Goal: Transaction & Acquisition: Purchase product/service

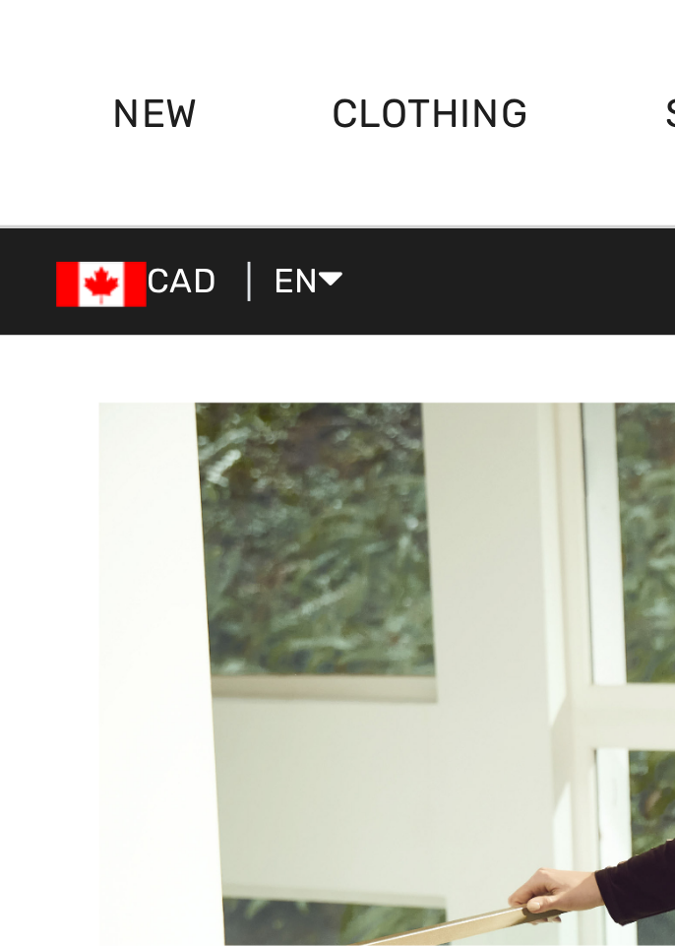
click at [59, 38] on link "New" at bounding box center [54, 41] width 30 height 21
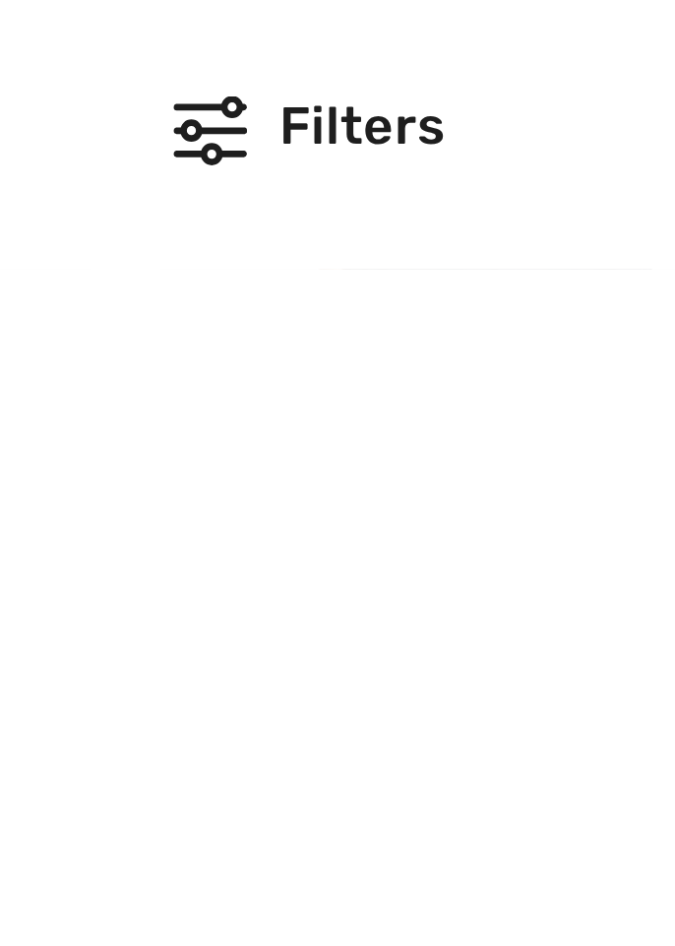
scroll to position [112, 0]
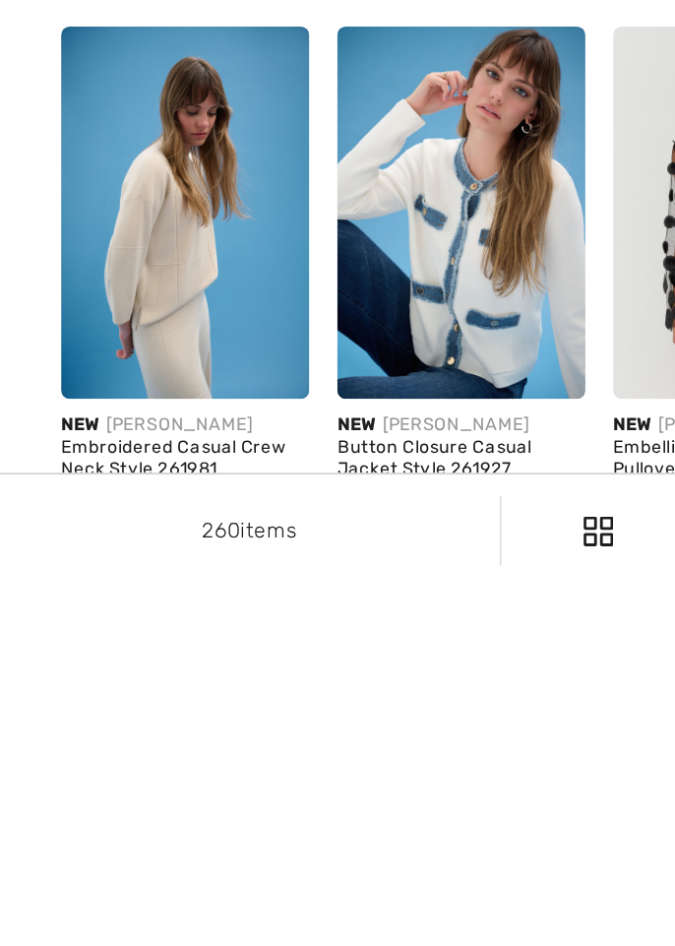
scroll to position [1662, 0]
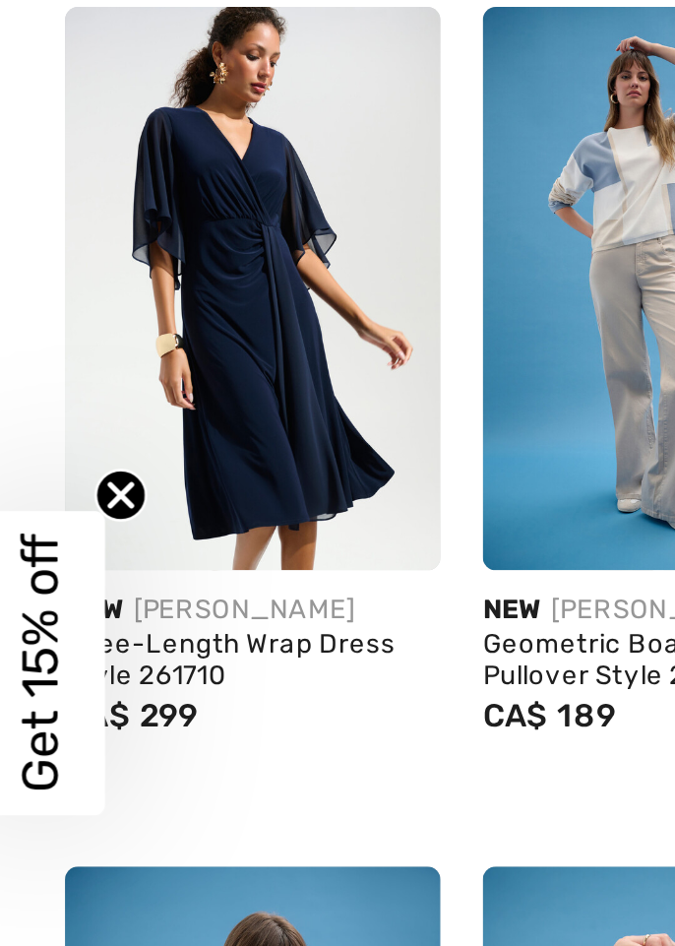
click at [68, 343] on img at bounding box center [104, 334] width 140 height 210
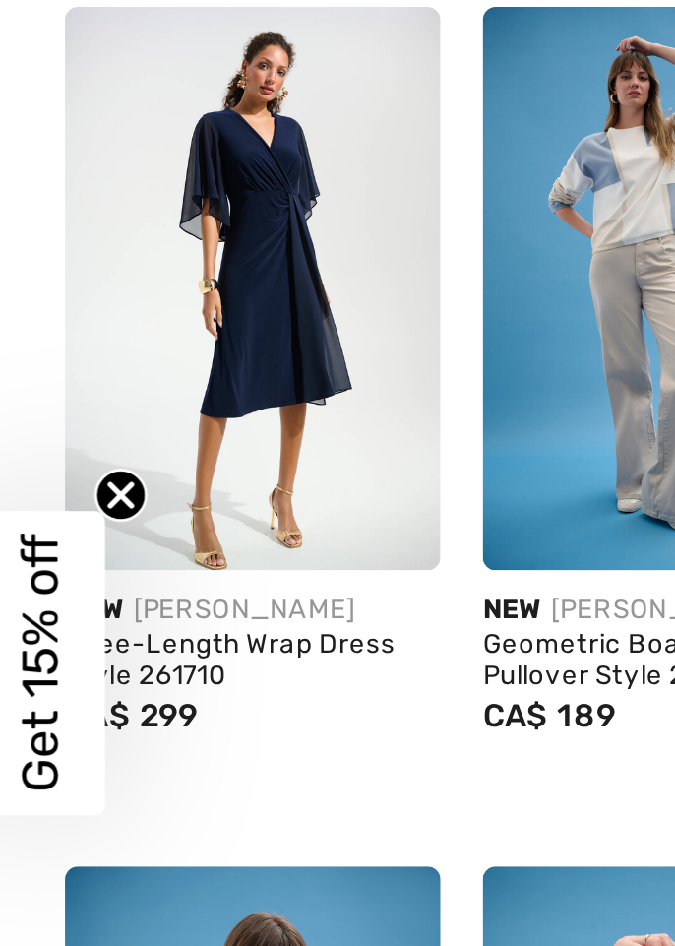
scroll to position [1738, 0]
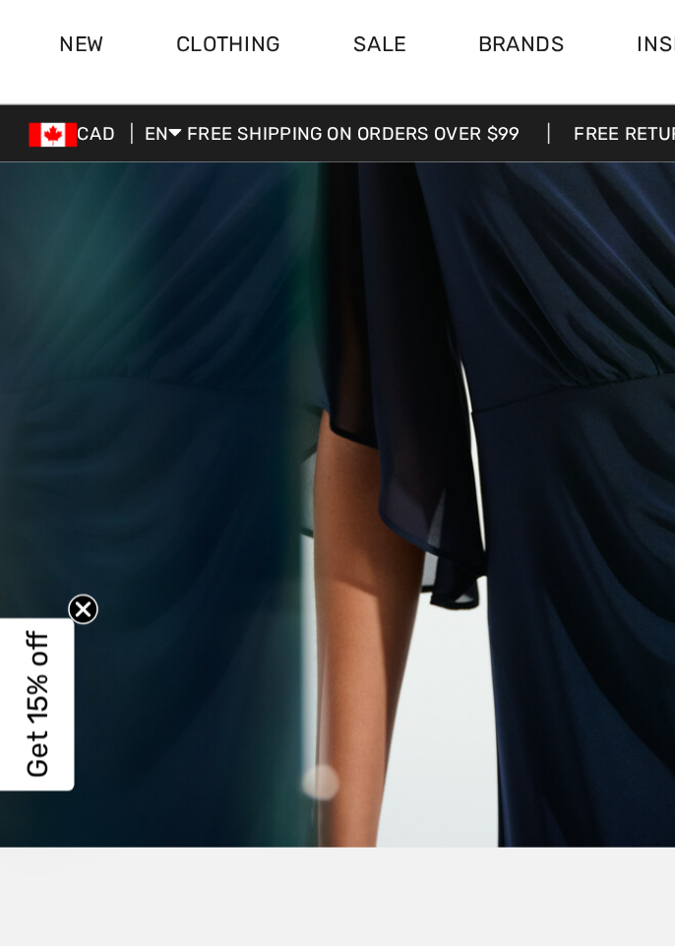
scroll to position [4611, 0]
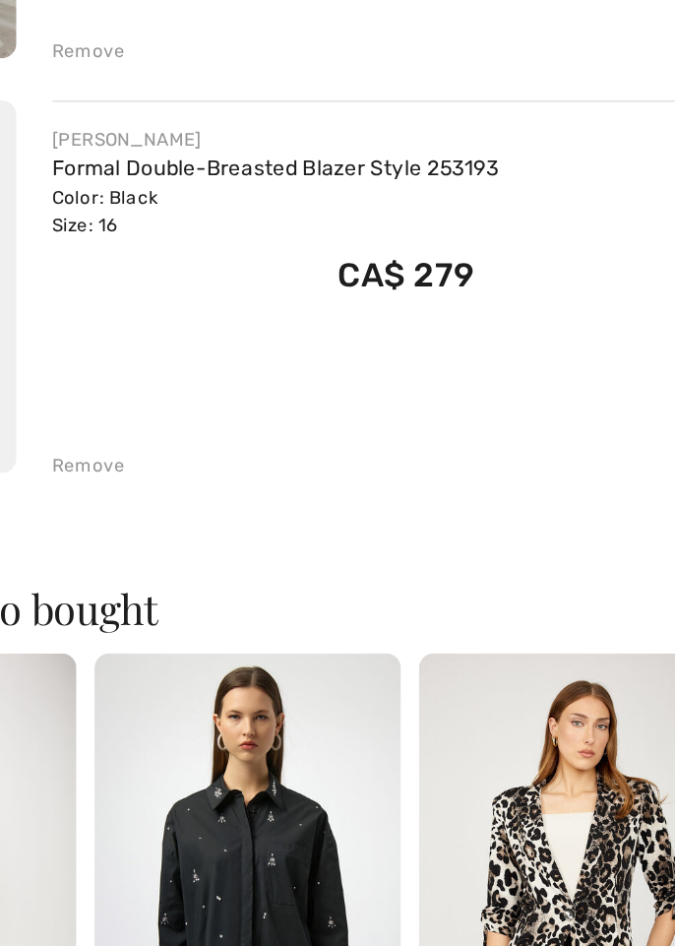
scroll to position [363, 0]
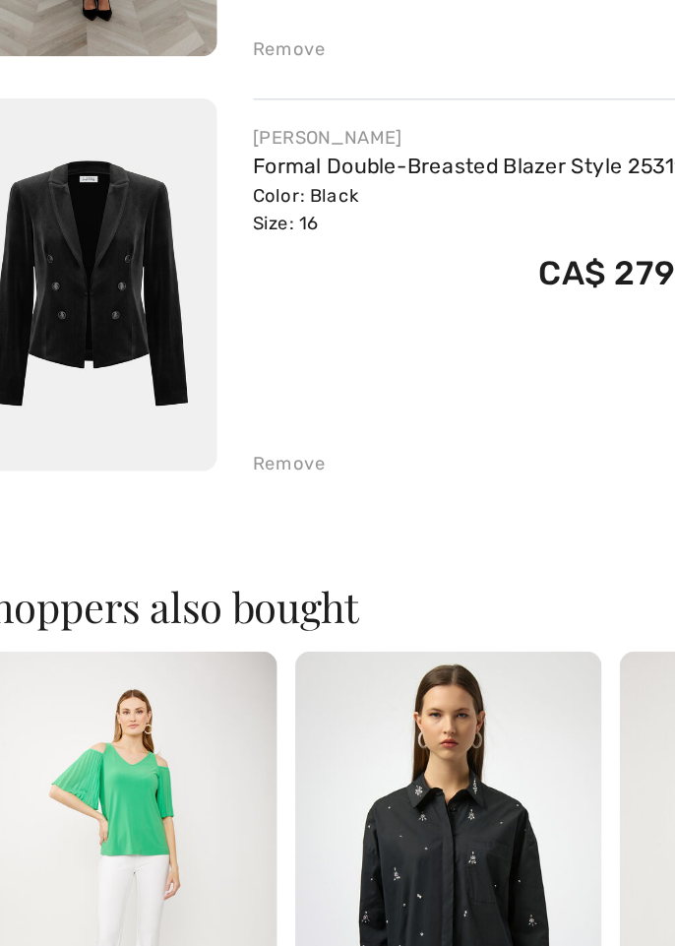
click at [210, 316] on div "Color: Black Size: 16" at bounding box center [345, 326] width 293 height 35
click at [236, 320] on div "Color: Black Size: 16" at bounding box center [345, 326] width 293 height 35
click at [224, 292] on link "Formal Double-Breasted Blazer Style 253193" at bounding box center [345, 298] width 293 height 17
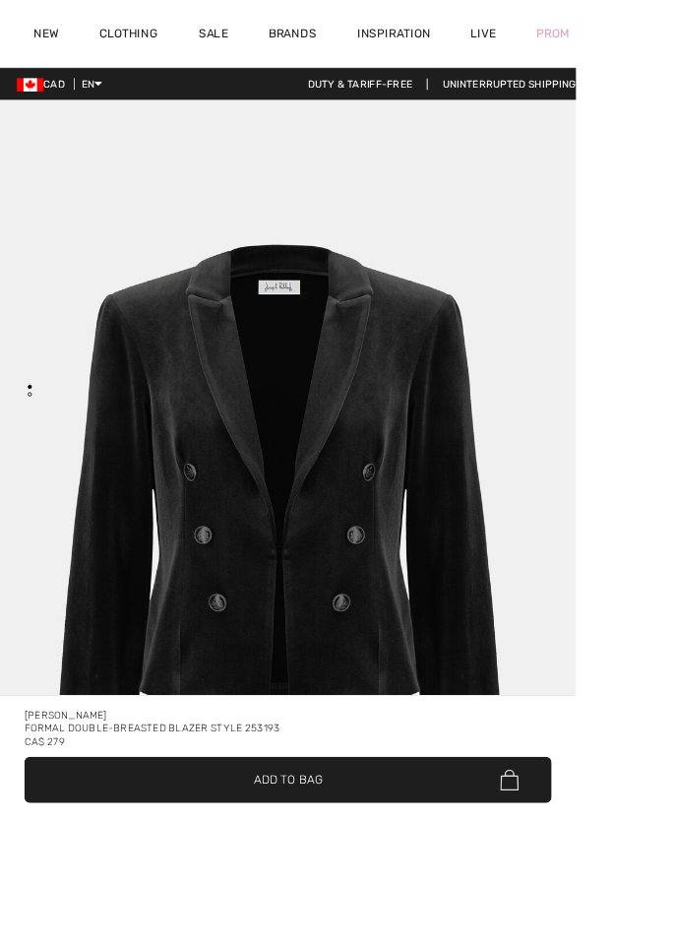
scroll to position [15, 0]
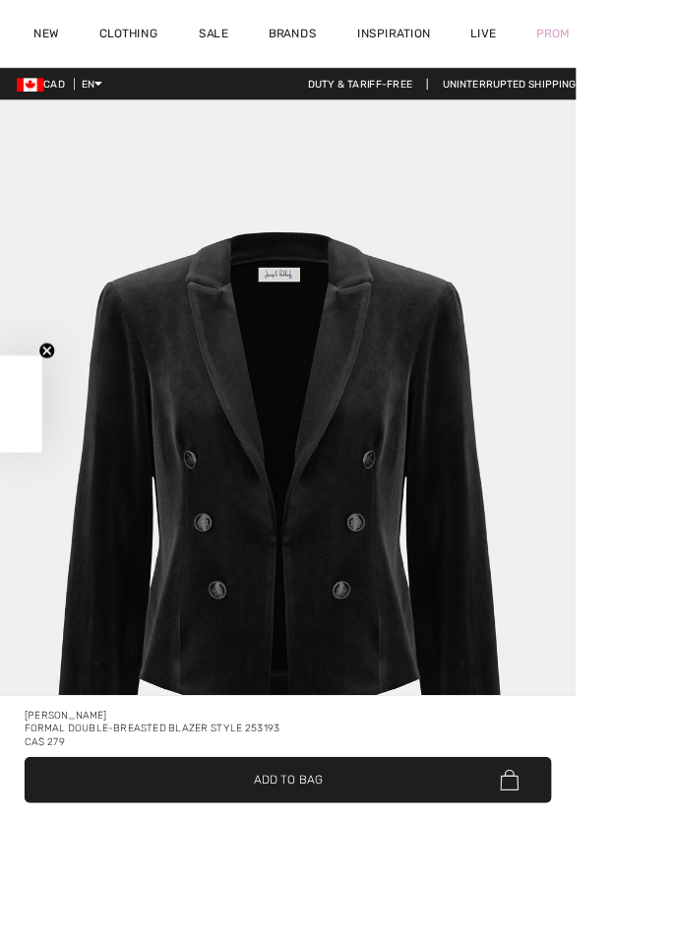
checkbox input "true"
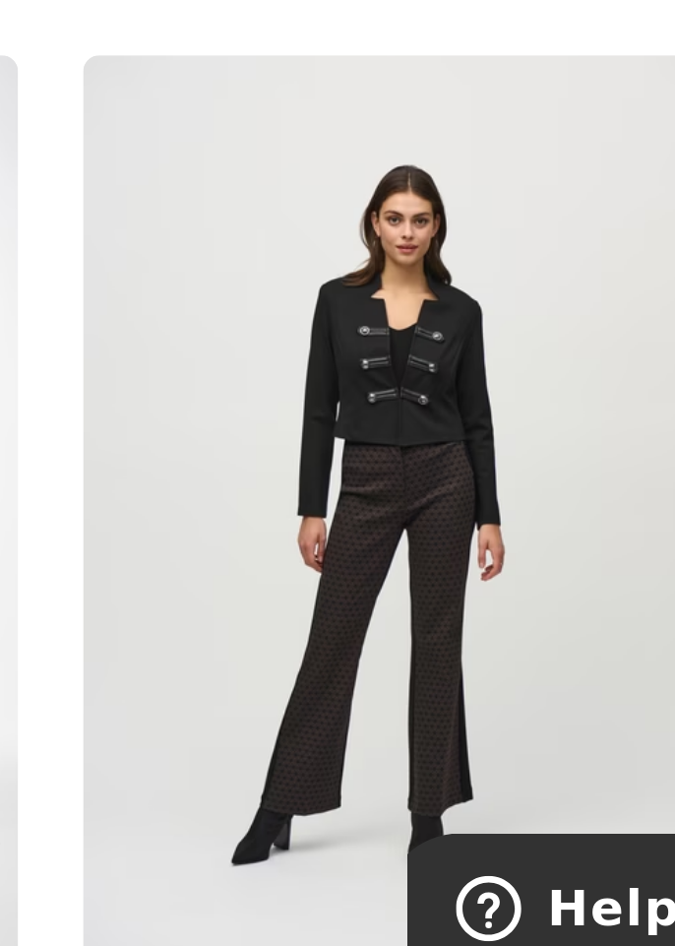
scroll to position [0, 0]
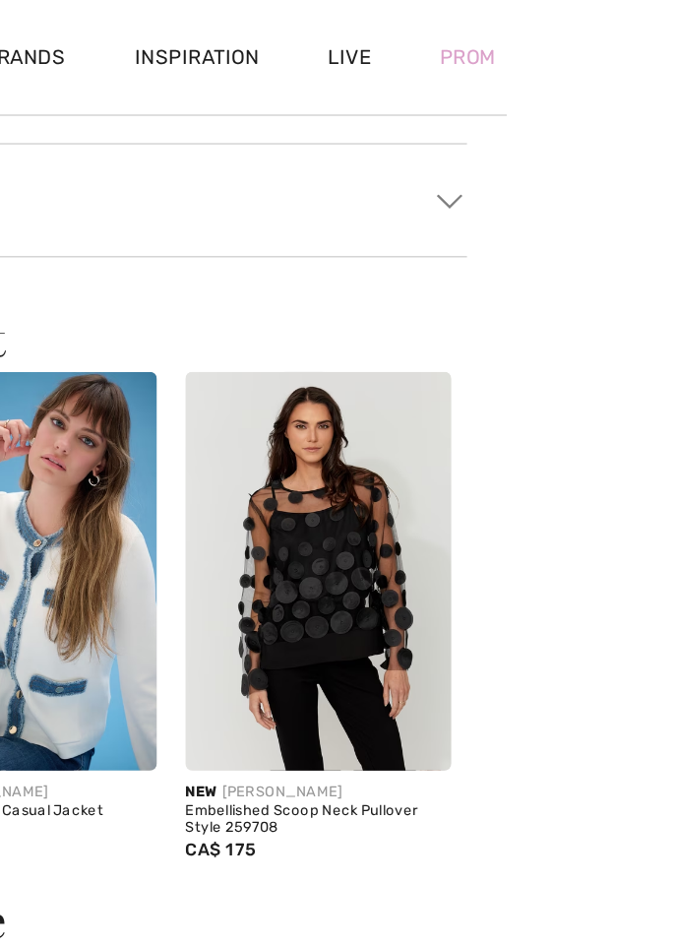
click at [674, 42] on div "Prom" at bounding box center [648, 39] width 86 height 81
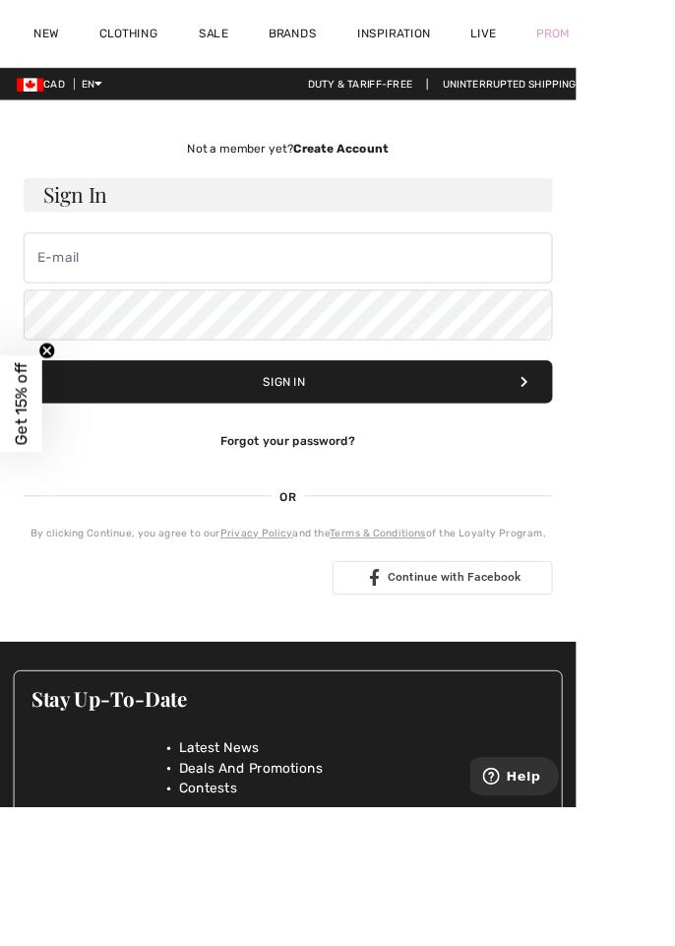
click at [663, 47] on link "Prom" at bounding box center [648, 40] width 38 height 21
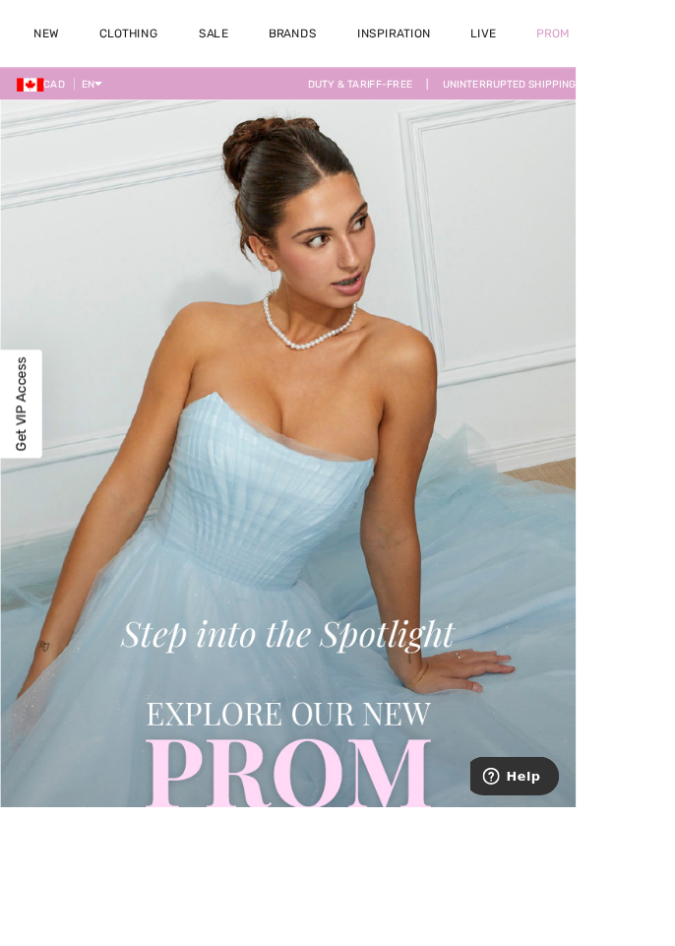
click at [502, 214] on div "Close dialog Sign up for insider access to the hottest prom trends, exclusive d…" at bounding box center [337, 473] width 675 height 946
click at [494, 299] on img at bounding box center [337, 645] width 675 height 1057
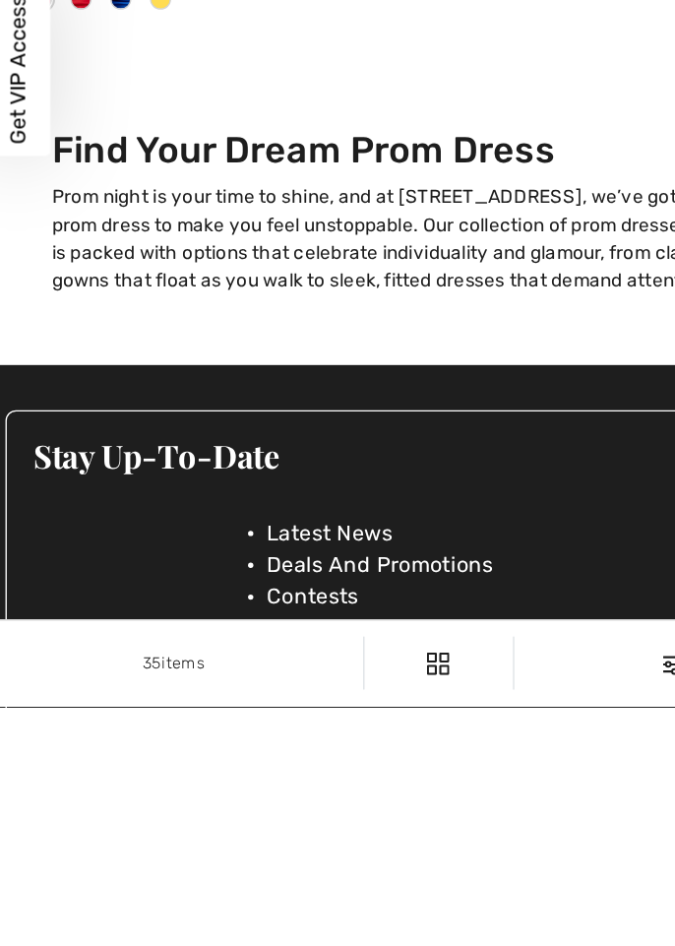
scroll to position [3937, 0]
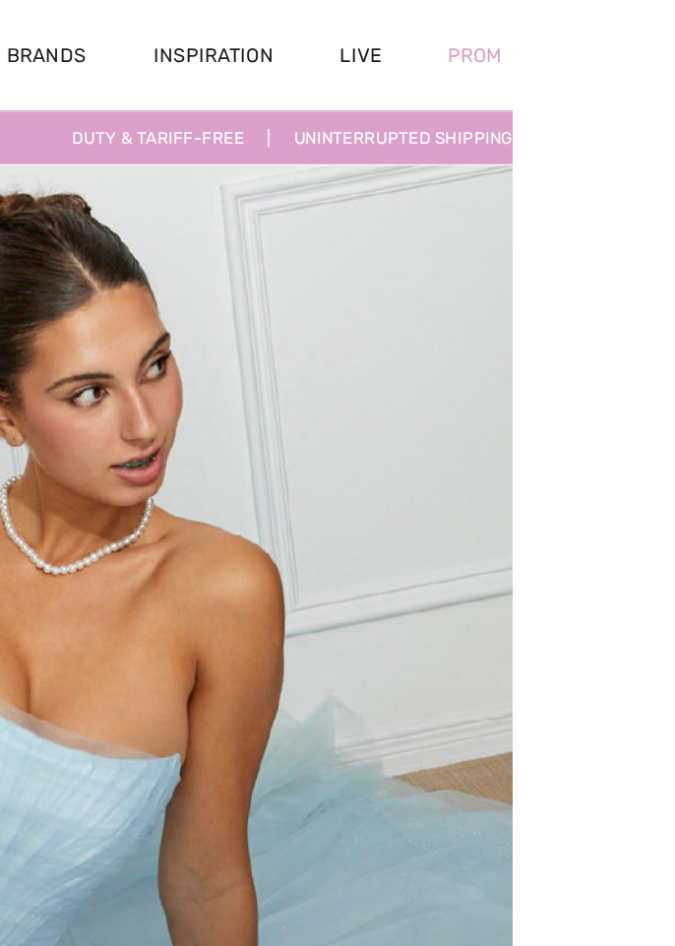
click at [673, 103] on div "Duty & tariff-free | Uninterrupted shipping" at bounding box center [337, 99] width 675 height 18
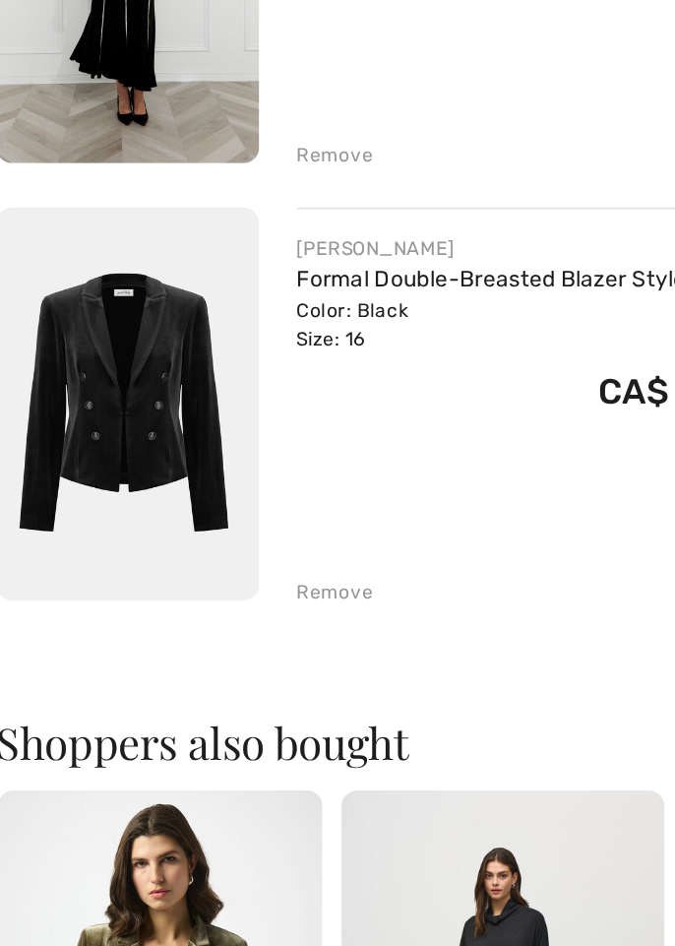
scroll to position [281, 0]
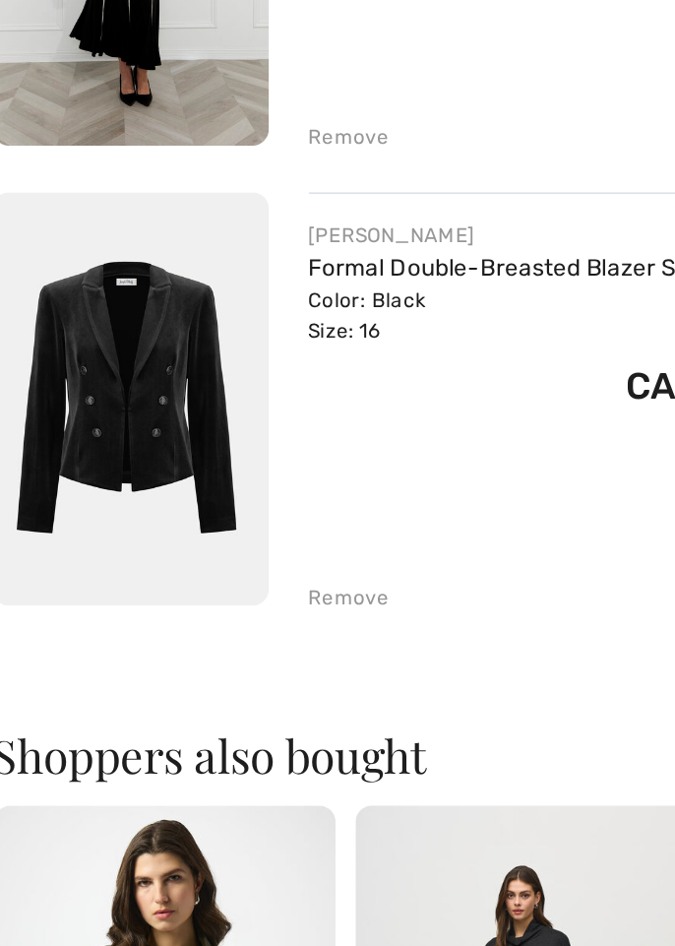
click at [213, 575] on div "Remove" at bounding box center [223, 575] width 48 height 18
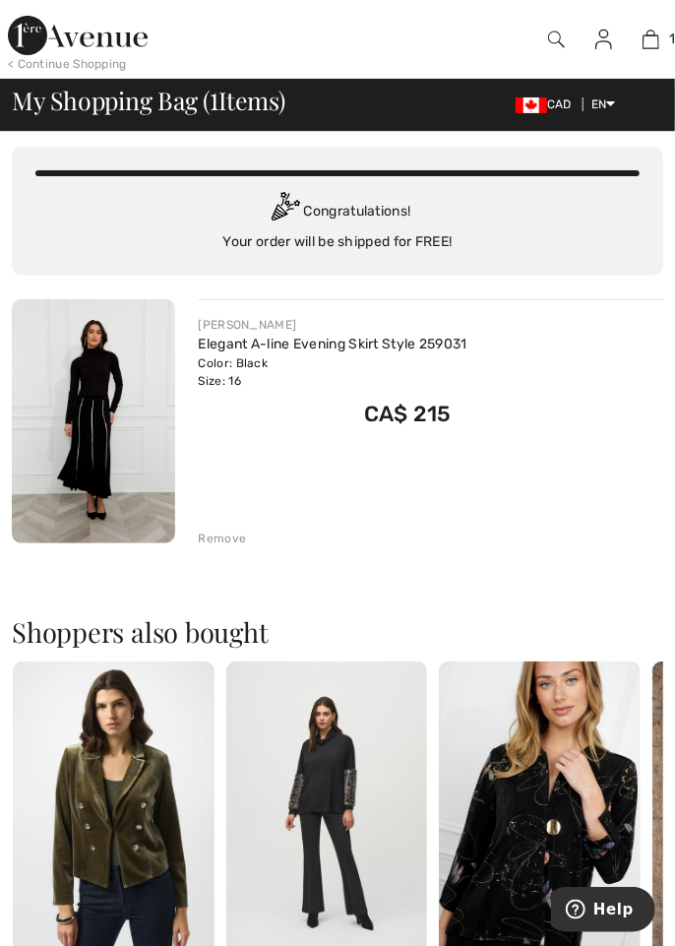
scroll to position [0, 0]
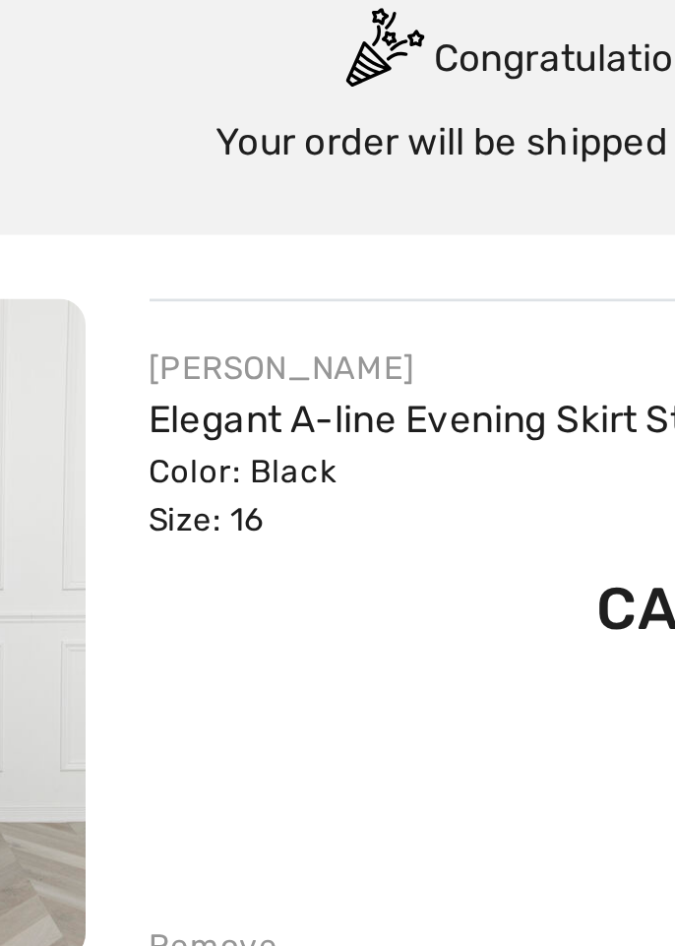
click at [219, 387] on link "Elegant A-line Evening Skirt Style 259031" at bounding box center [333, 390] width 269 height 17
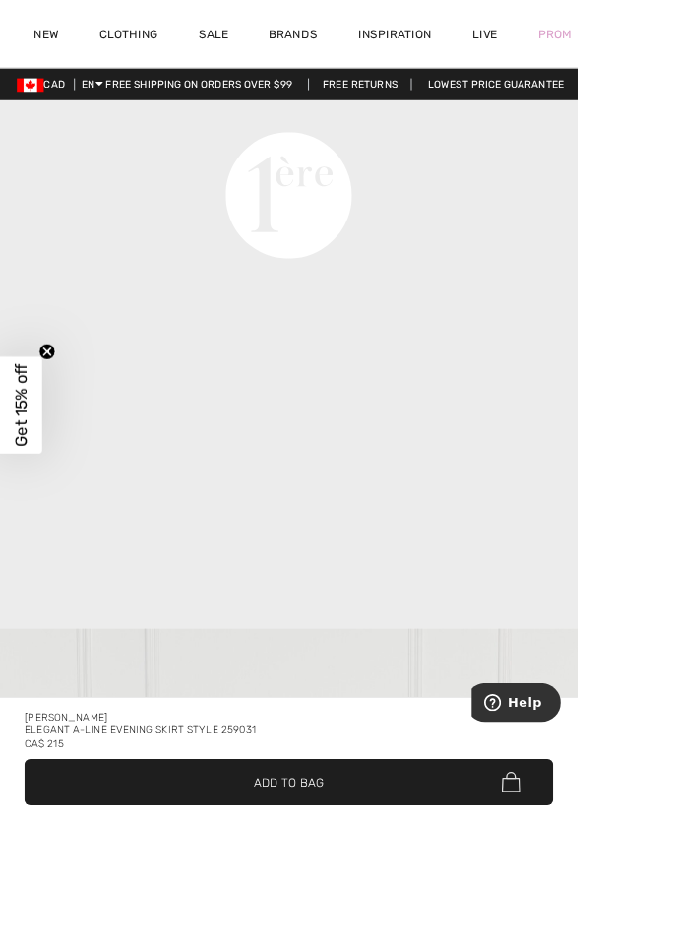
scroll to position [2438, 0]
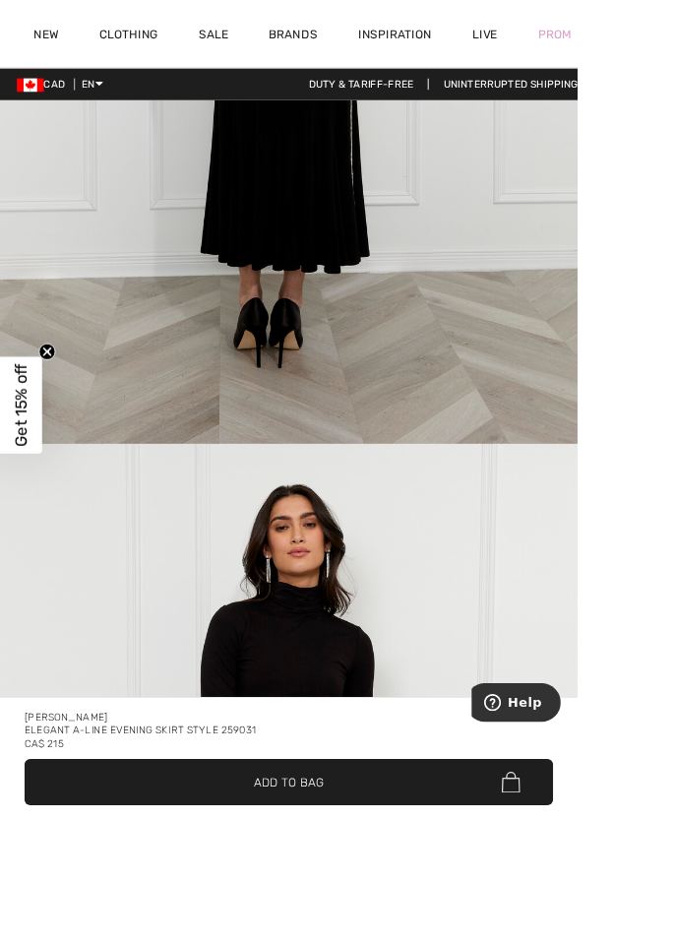
scroll to position [4363, 0]
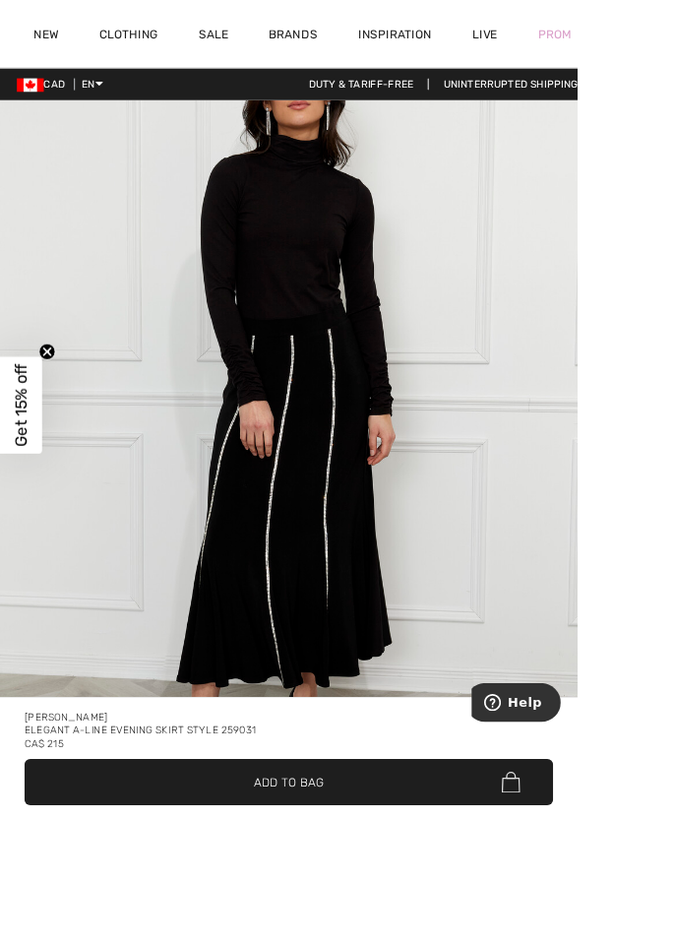
click at [382, 877] on div "CA$ 215" at bounding box center [338, 869] width 618 height 16
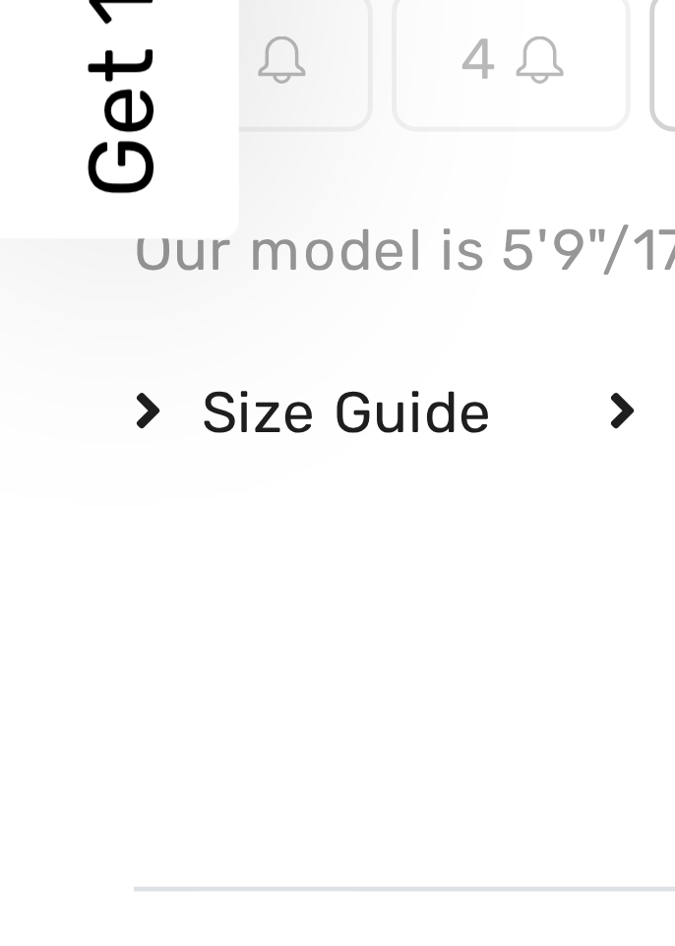
scroll to position [836, 0]
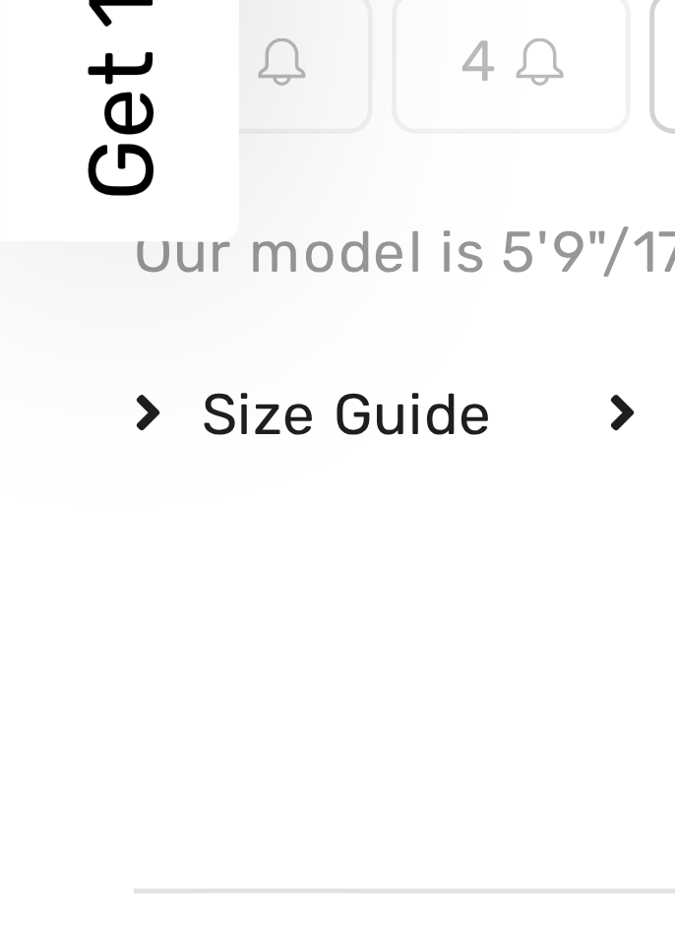
click at [54, 420] on circle "Close teaser" at bounding box center [55, 411] width 19 height 19
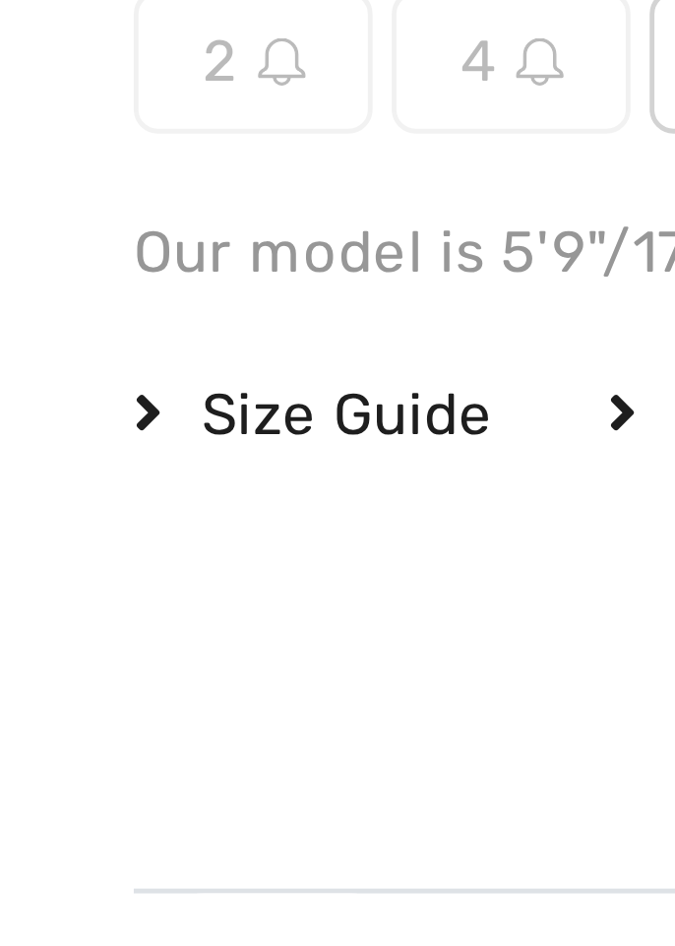
click at [59, 567] on span "Size Guide" at bounding box center [65, 566] width 74 height 18
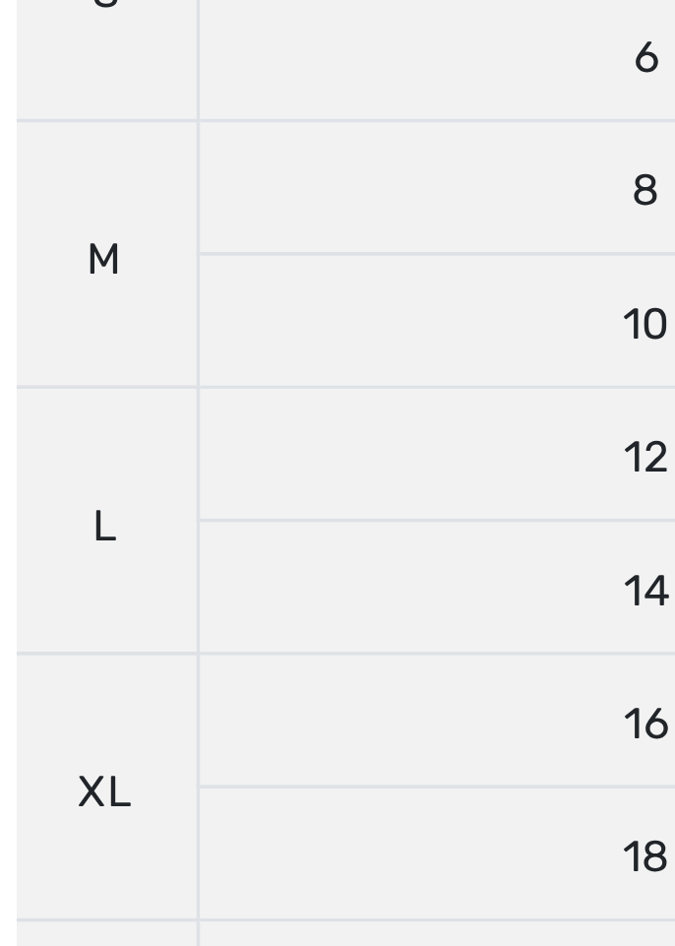
scroll to position [860, 0]
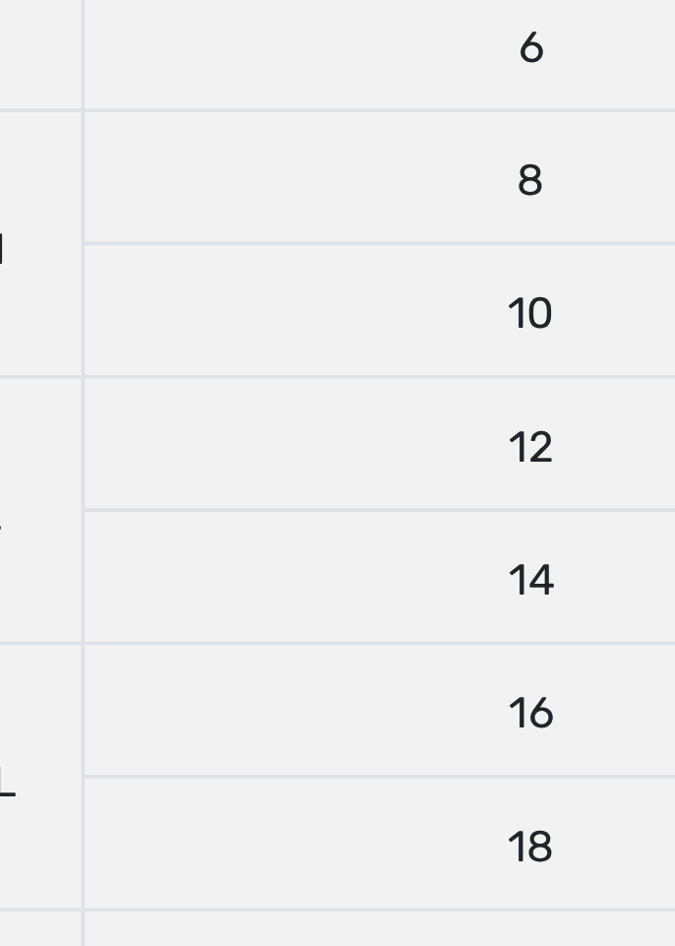
click at [116, 539] on td "14" at bounding box center [212, 535] width 246 height 36
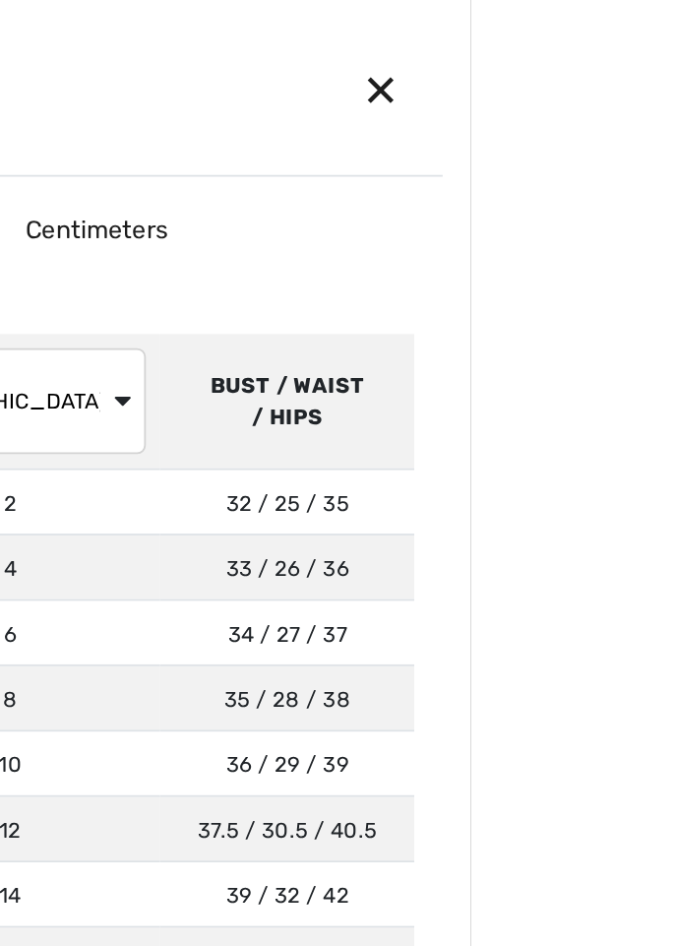
click at [652, 47] on div "✕" at bounding box center [625, 49] width 52 height 41
